Goal: Connect with others: Connect with others

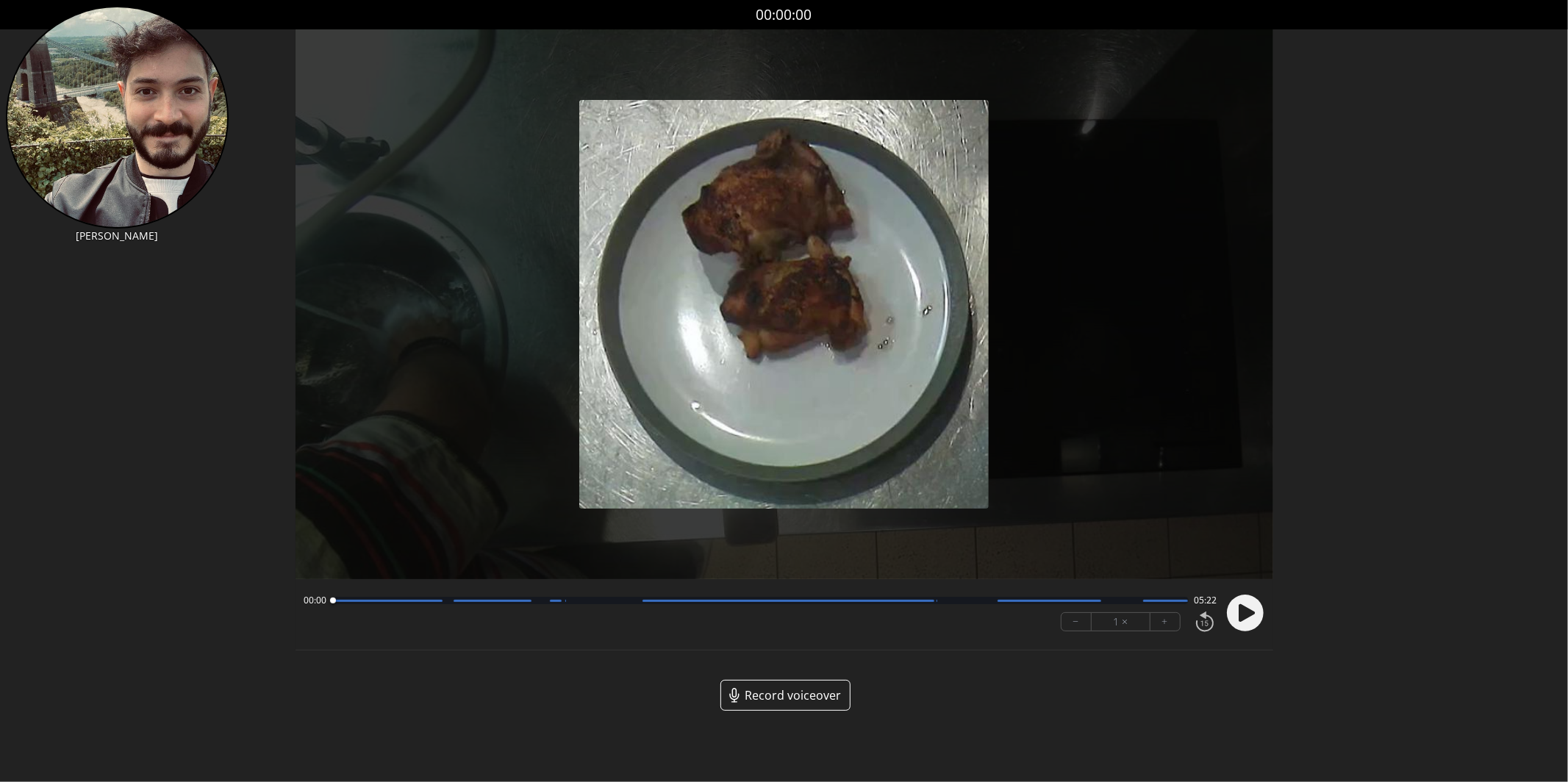
click at [1242, 615] on icon at bounding box center [1247, 613] width 16 height 18
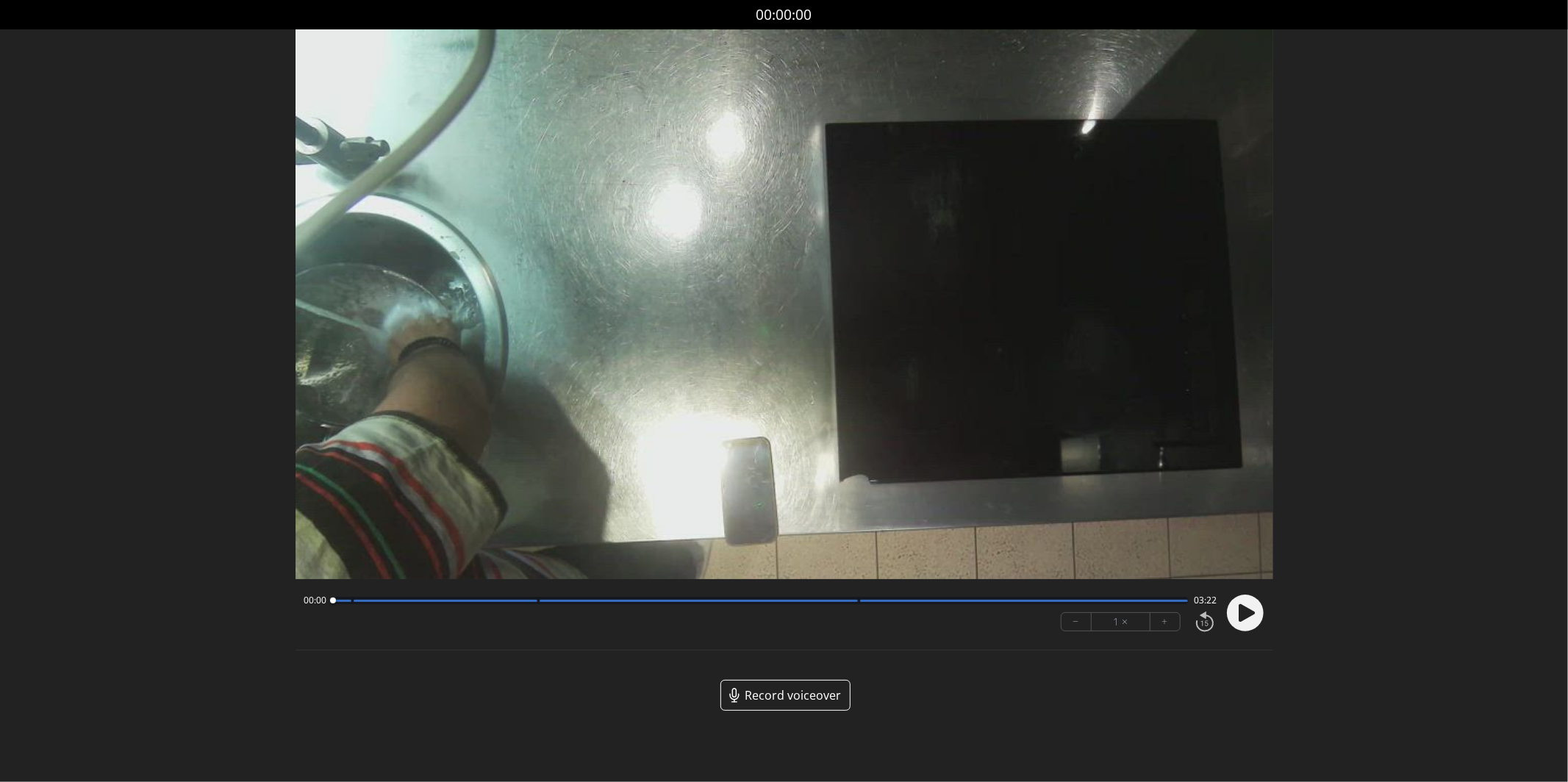
click at [1250, 611] on icon at bounding box center [1247, 613] width 16 height 18
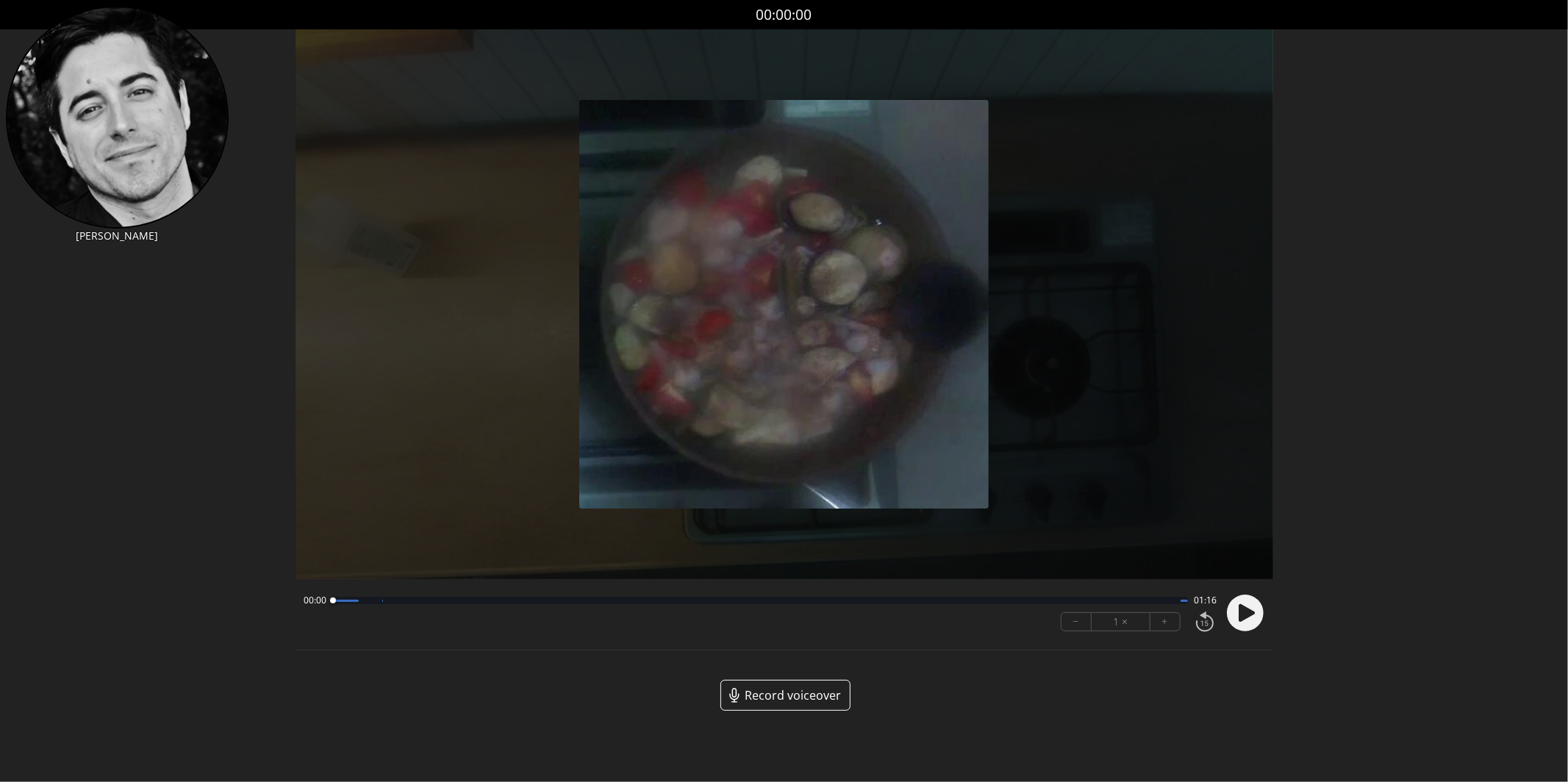
click at [1238, 624] on circle at bounding box center [1245, 613] width 36 height 36
click at [1152, 625] on button "+" at bounding box center [1165, 621] width 30 height 18
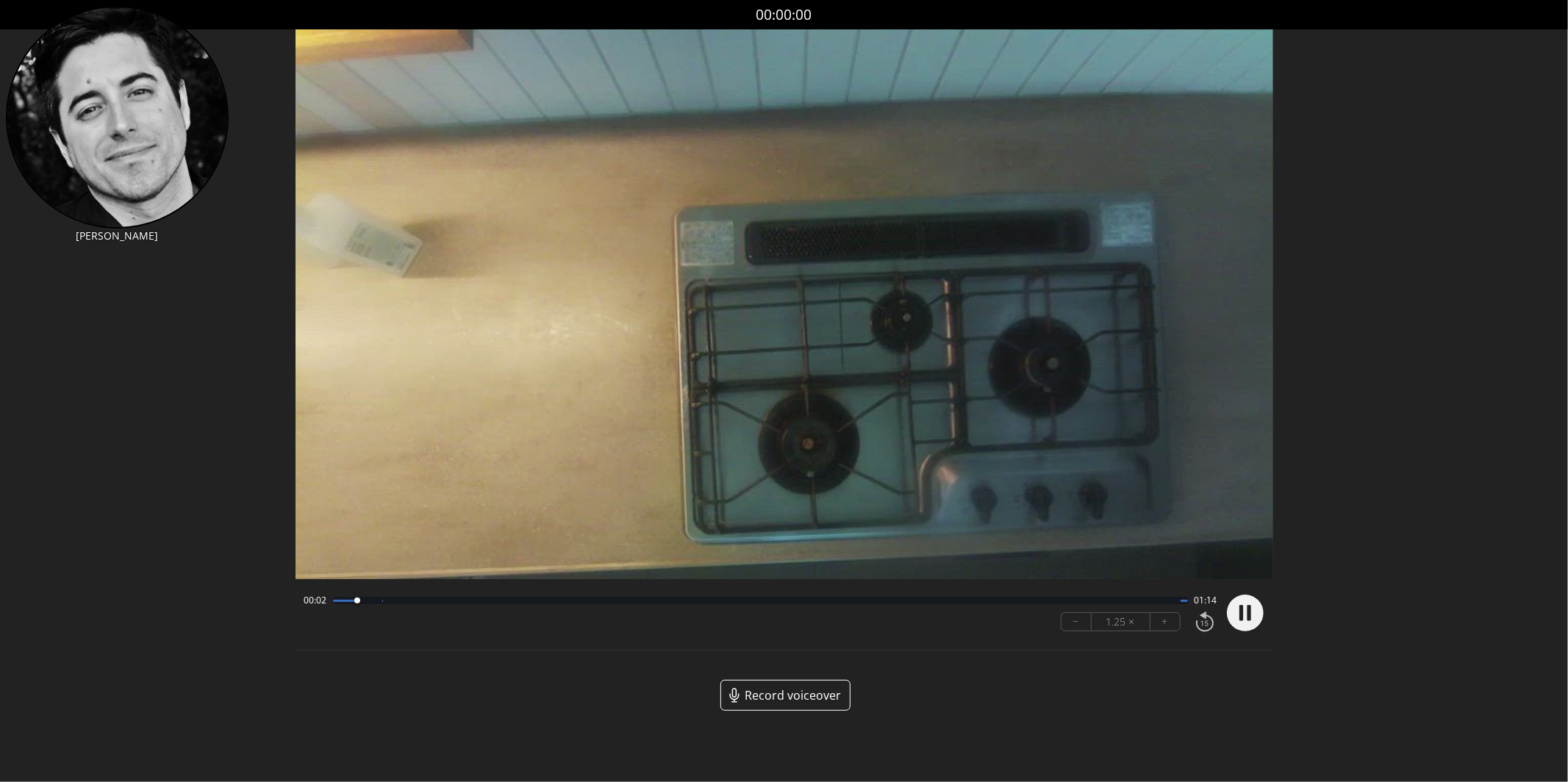
click at [1152, 625] on button "+" at bounding box center [1165, 621] width 30 height 18
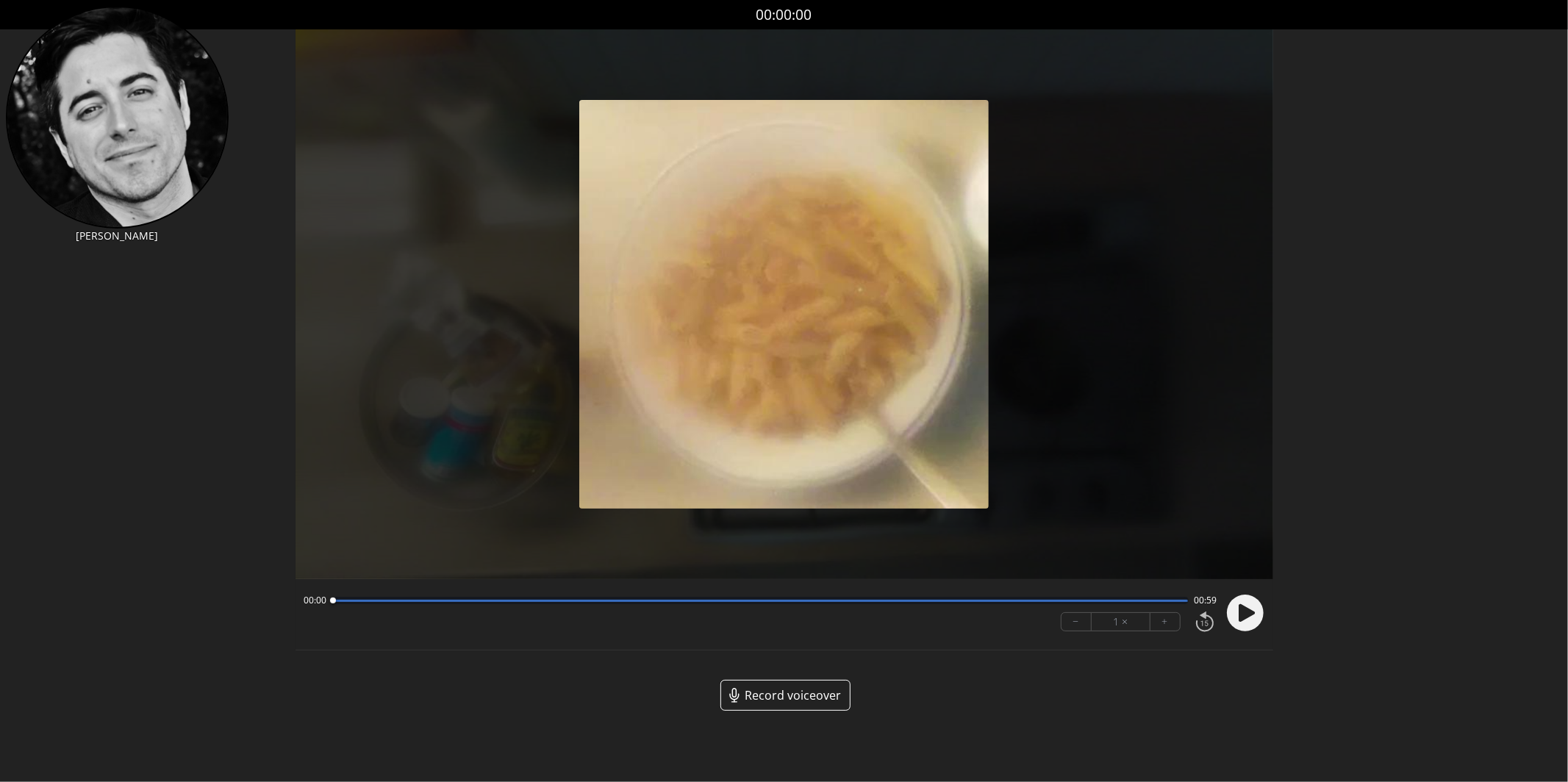
click at [1221, 620] on div at bounding box center [1242, 613] width 44 height 50
click at [1243, 620] on icon at bounding box center [1247, 613] width 16 height 18
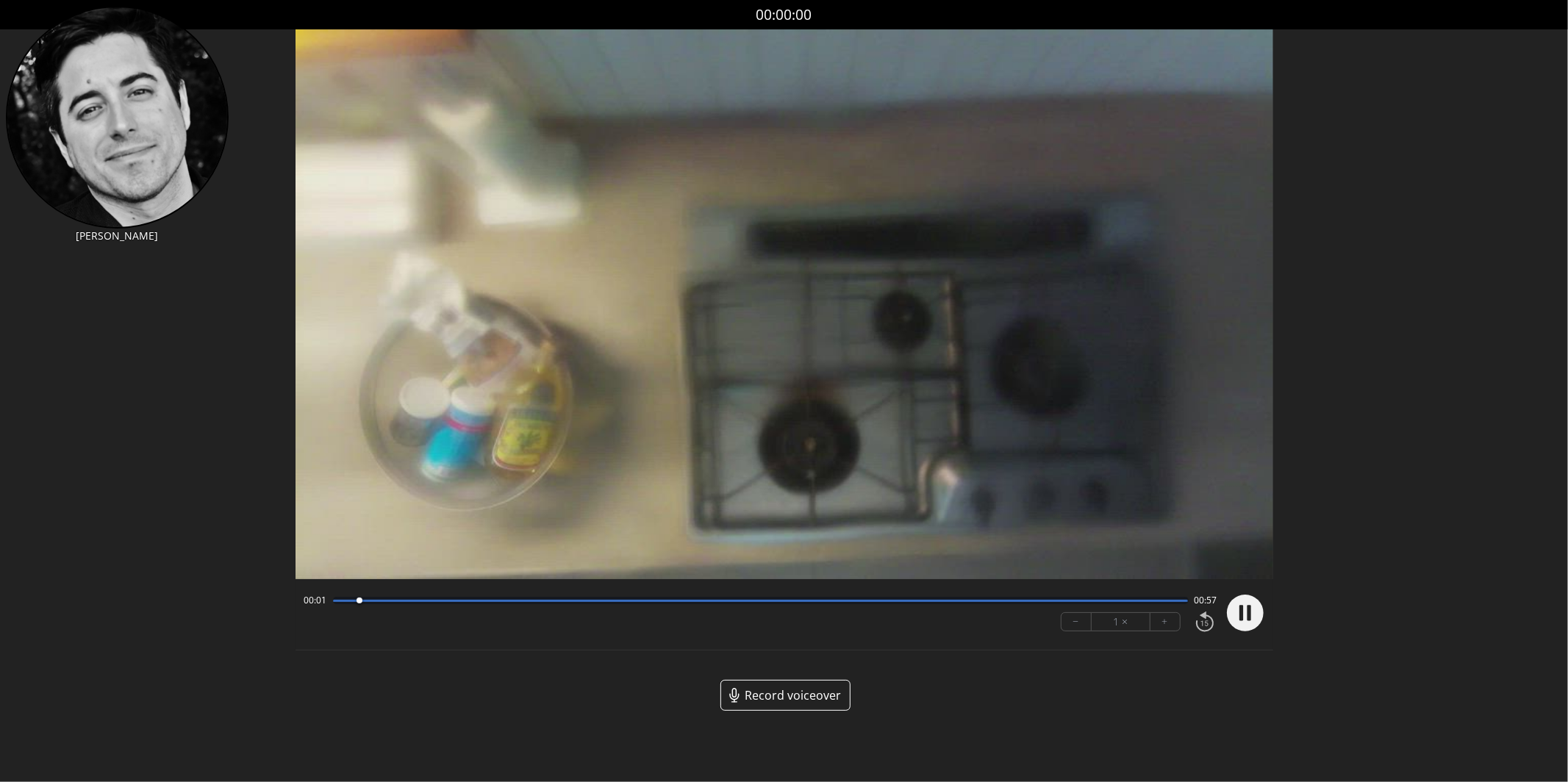
click at [1169, 618] on button "+" at bounding box center [1165, 621] width 30 height 18
click at [1251, 614] on icon at bounding box center [1247, 613] width 16 height 18
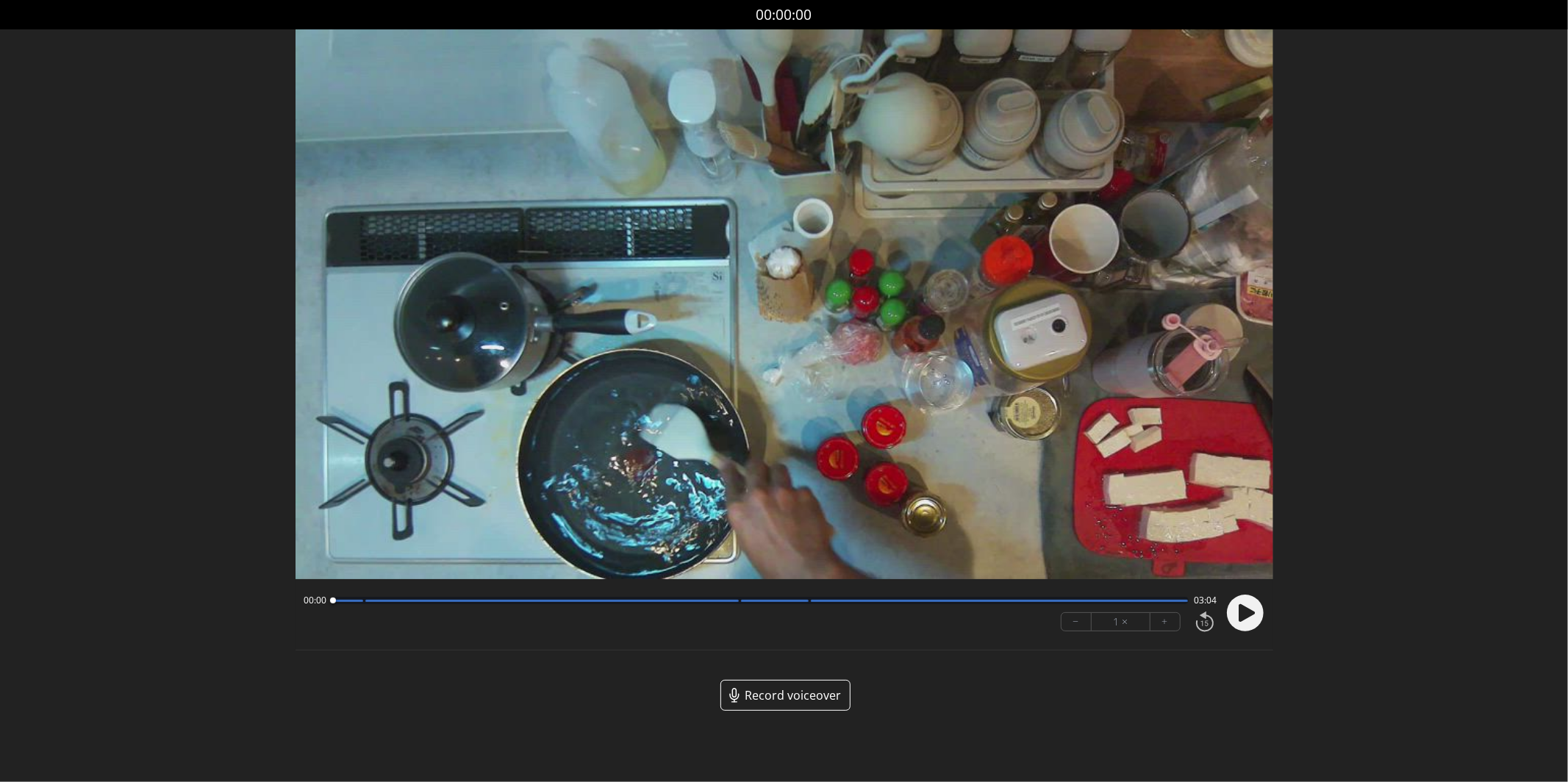
click at [1236, 614] on circle at bounding box center [1245, 613] width 36 height 36
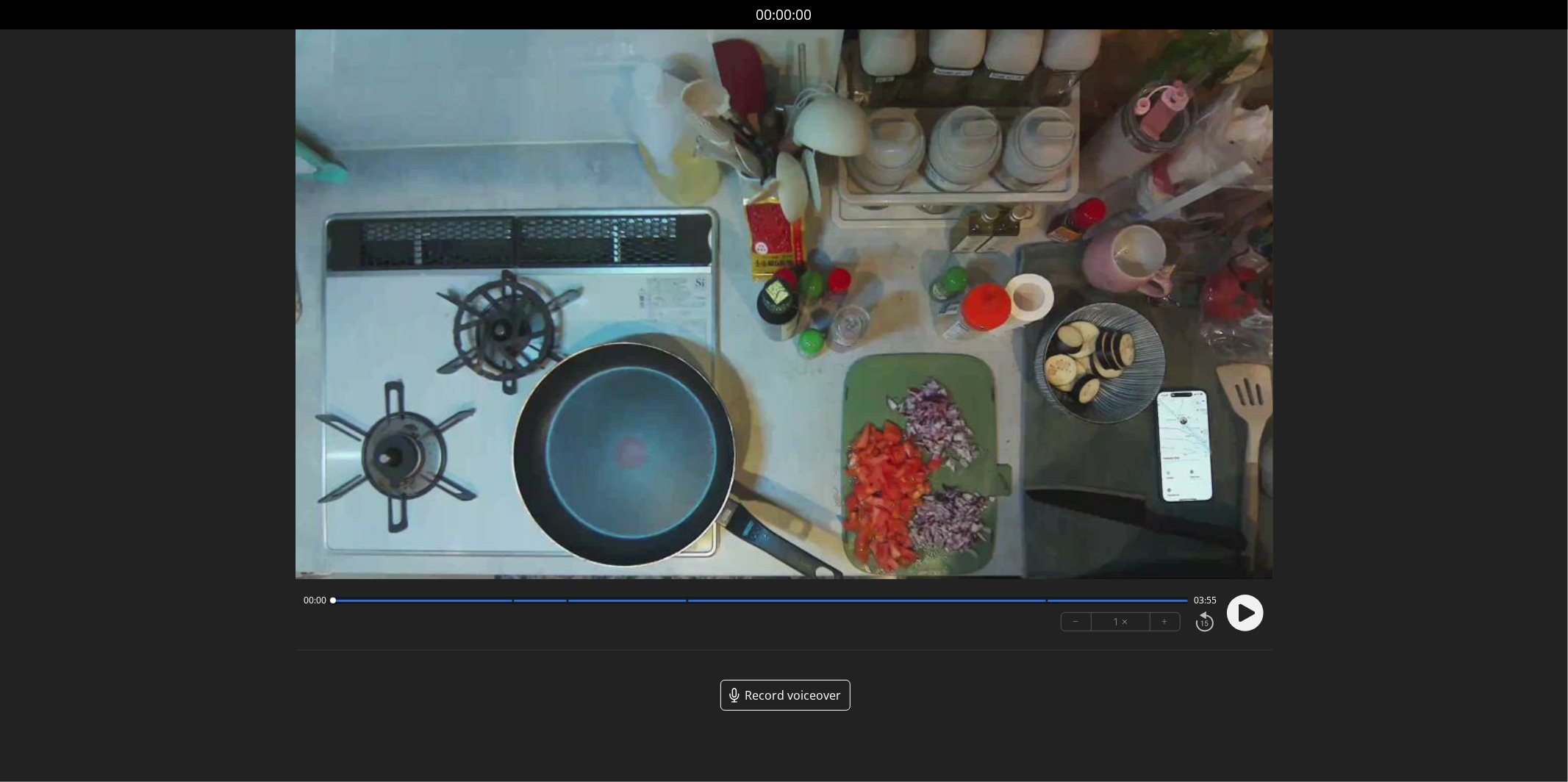
click at [1258, 613] on circle at bounding box center [1245, 613] width 36 height 36
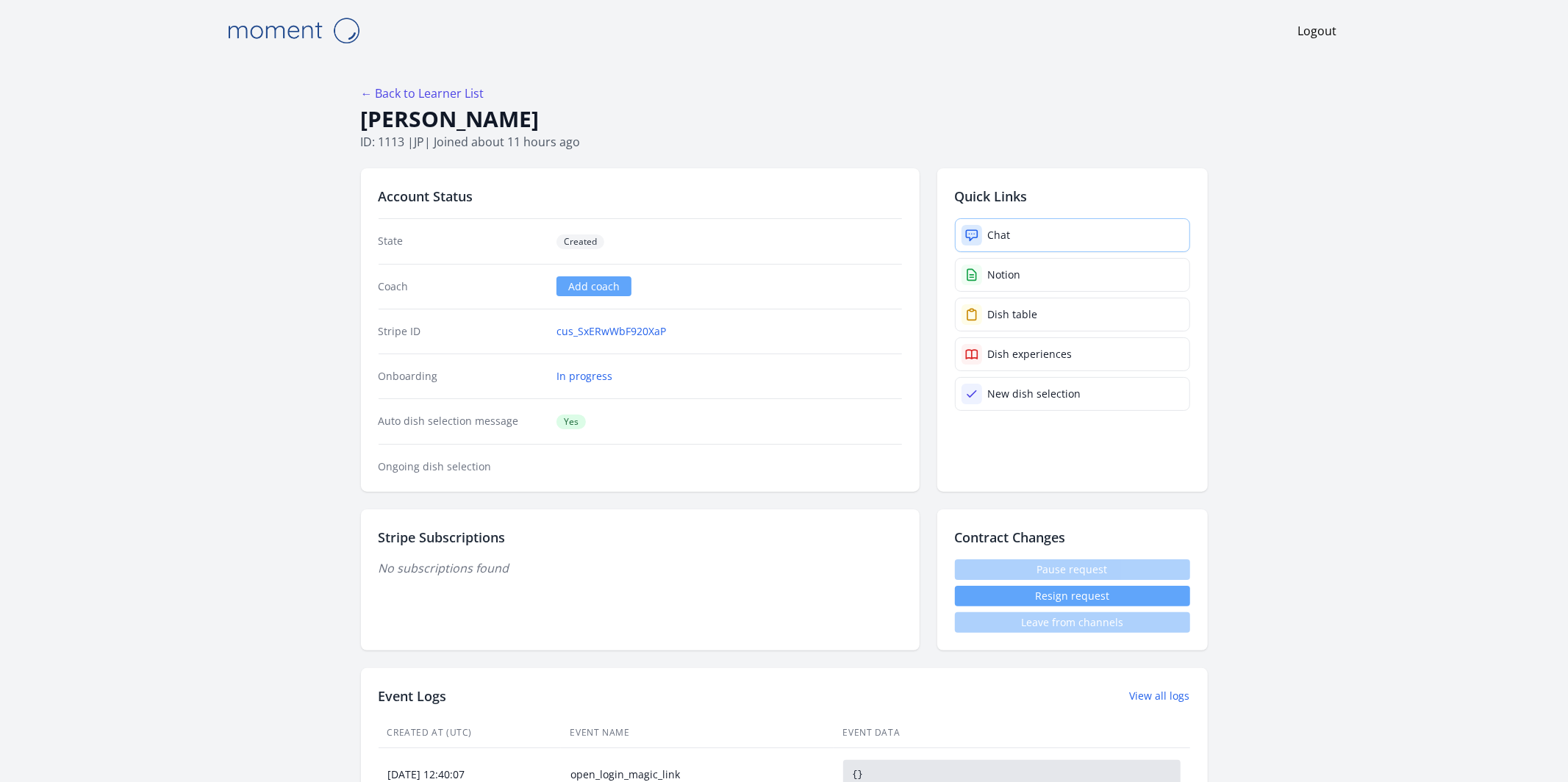
click at [997, 228] on div "Chat" at bounding box center [999, 234] width 23 height 15
